Goal: Use online tool/utility: Use online tool/utility

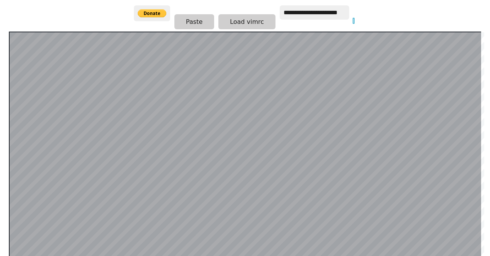
scroll to position [133, 0]
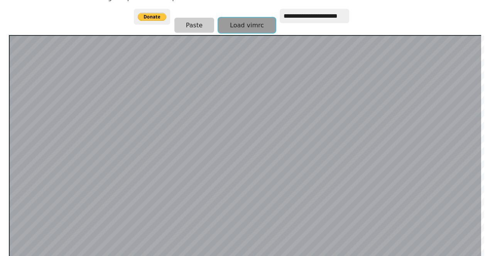
click at [241, 19] on button "Load vimrc" at bounding box center [246, 25] width 57 height 15
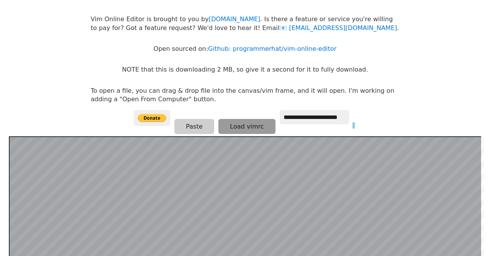
scroll to position [32, 0]
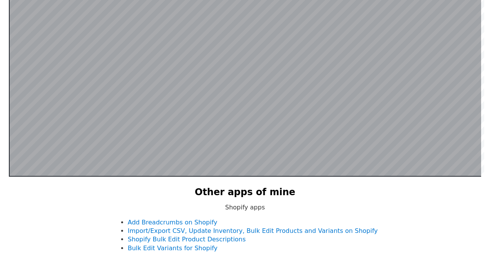
scroll to position [150, 0]
